Goal: Information Seeking & Learning: Learn about a topic

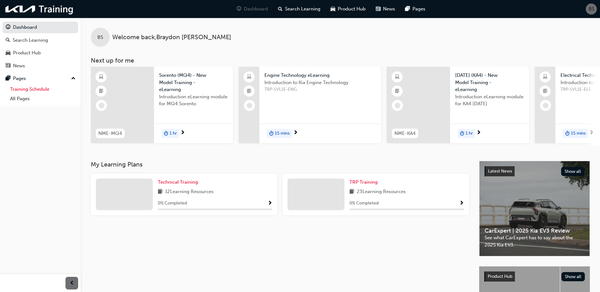
click at [43, 88] on link "Training Schedule" at bounding box center [43, 89] width 71 height 10
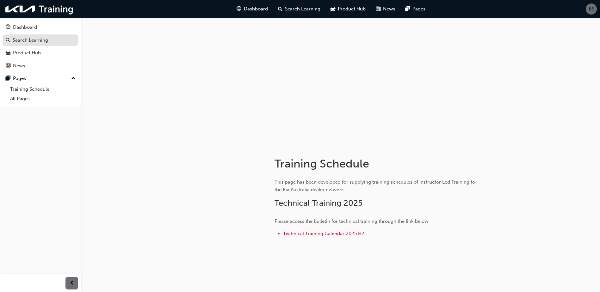
click at [29, 40] on div "Search Learning" at bounding box center [30, 40] width 35 height 7
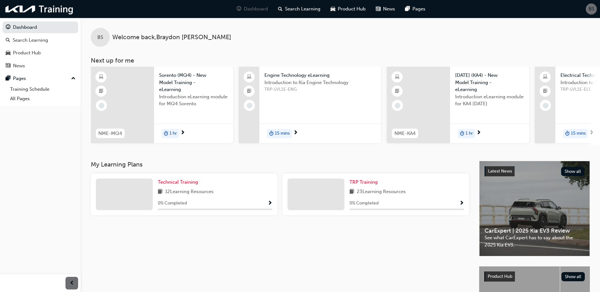
click at [589, 11] on span "BS" at bounding box center [592, 8] width 6 height 7
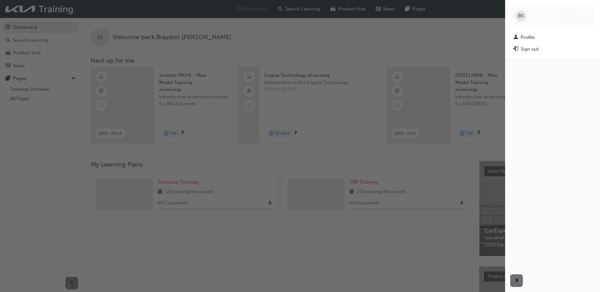
click at [589, 10] on div "BS [PERSON_NAME] kau82322e4" at bounding box center [552, 16] width 85 height 22
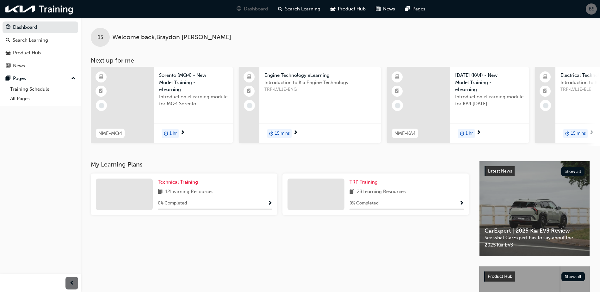
click at [179, 184] on span "Technical Training" at bounding box center [178, 182] width 40 height 6
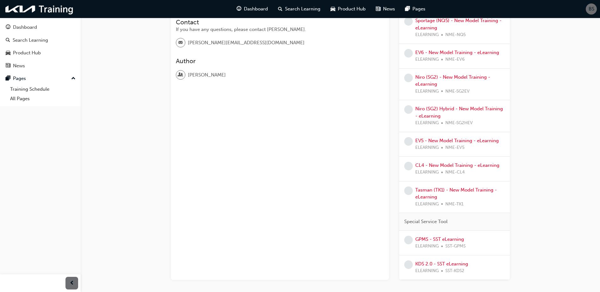
scroll to position [207, 0]
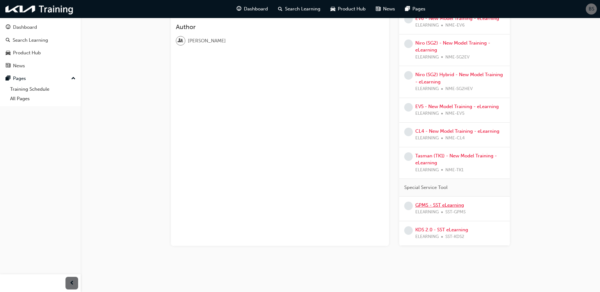
click at [446, 206] on link "GPMS - SST eLearning" at bounding box center [439, 205] width 49 height 6
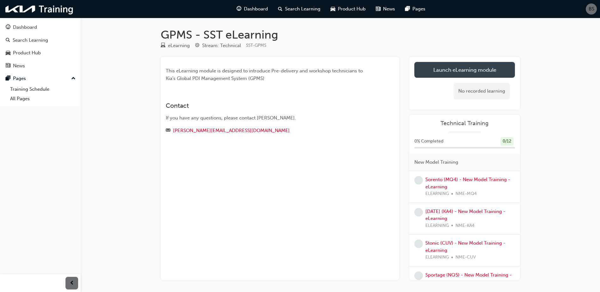
click at [483, 67] on link "Launch eLearning module" at bounding box center [464, 70] width 101 height 16
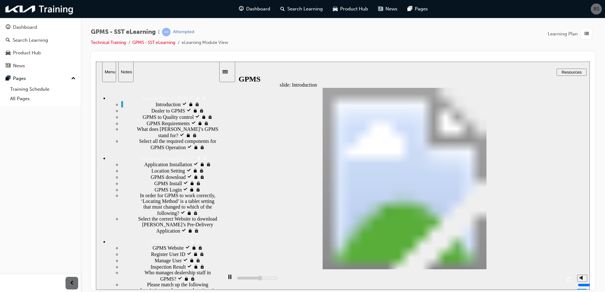
drag, startPoint x: 216, startPoint y: 156, endPoint x: 227, endPoint y: 120, distance: 37.5
click at [227, 120] on div "slide: Introduction Introduction Introduction Back to top Playback Speed 2 1.75…" at bounding box center [343, 175] width 494 height 228
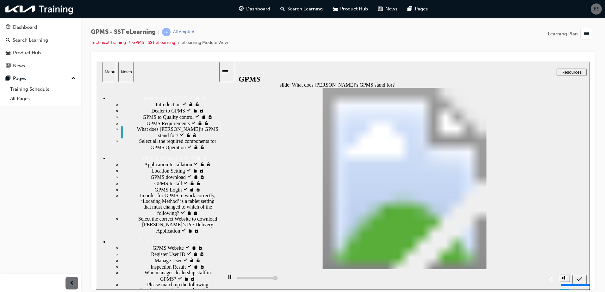
type input "5000"
radio input "true"
click at [579, 277] on icon "submit" at bounding box center [579, 280] width 5 height 6
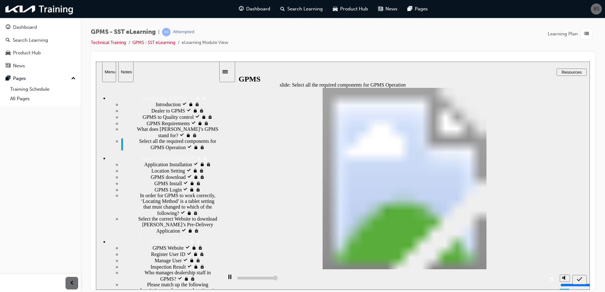
type input "5000"
checkbox input "true"
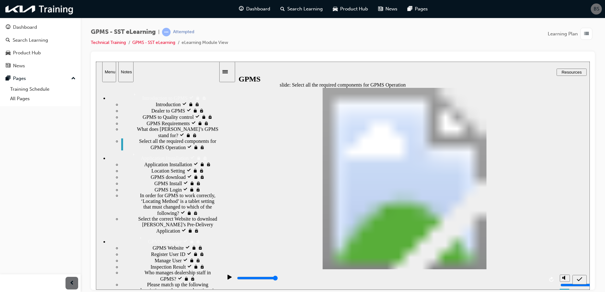
click at [581, 278] on icon "submit" at bounding box center [579, 279] width 5 height 4
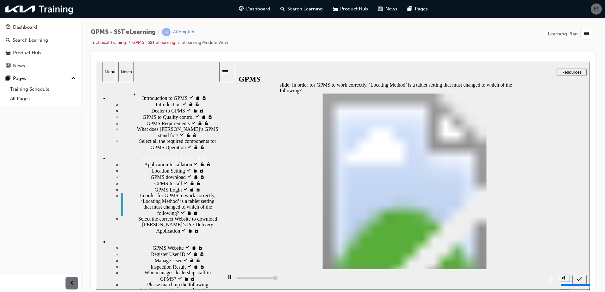
type input "5000"
click at [582, 278] on div "submit" at bounding box center [579, 280] width 9 height 7
click at [579, 277] on icon "submit" at bounding box center [579, 280] width 5 height 6
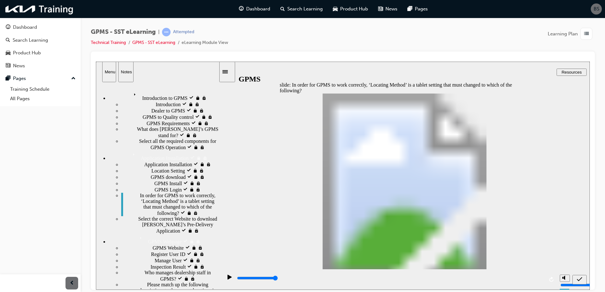
drag, startPoint x: 373, startPoint y: 194, endPoint x: 364, endPoint y: 138, distance: 56.7
click at [576, 277] on div "submit" at bounding box center [579, 280] width 9 height 7
drag, startPoint x: 381, startPoint y: 139, endPoint x: 380, endPoint y: 159, distance: 20.6
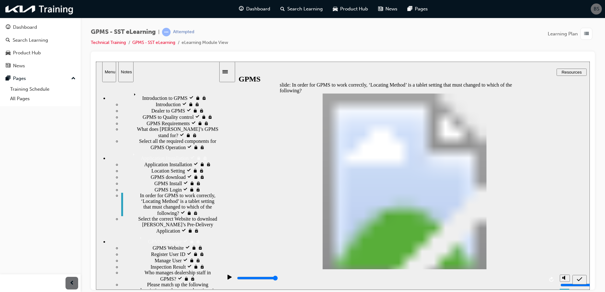
drag, startPoint x: 362, startPoint y: 135, endPoint x: 363, endPoint y: 145, distance: 9.8
drag, startPoint x: 364, startPoint y: 208, endPoint x: 371, endPoint y: 140, distance: 67.7
click at [577, 277] on icon "submit" at bounding box center [579, 280] width 5 height 6
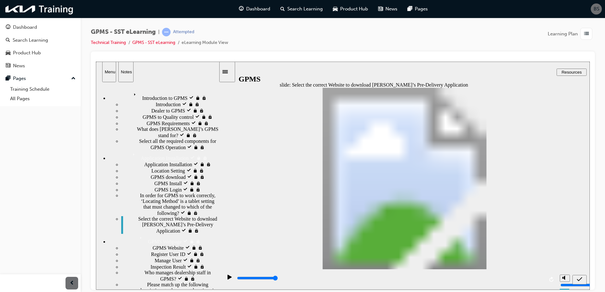
click at [581, 279] on icon "submit" at bounding box center [579, 279] width 5 height 4
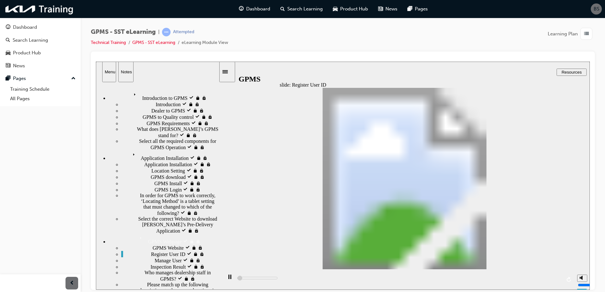
drag, startPoint x: 217, startPoint y: 201, endPoint x: 223, endPoint y: 115, distance: 85.3
click at [223, 115] on div "slide: Register User ID BACK NEXT NEXT BACK Back to top Playback Speed 2 1.75 1…" at bounding box center [343, 175] width 494 height 228
type input "2300"
click at [228, 278] on icon "play/pause" at bounding box center [229, 277] width 3 height 4
